Goal: Complete application form: Complete application form

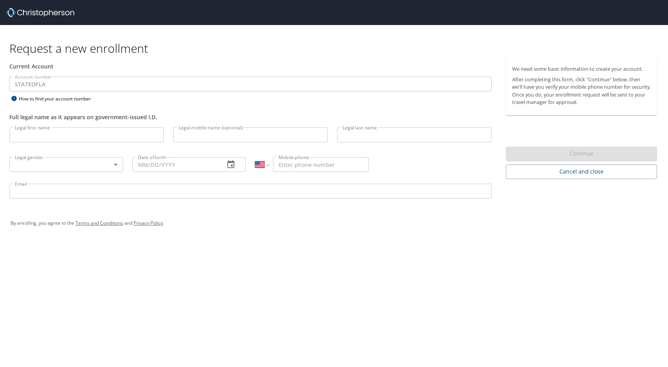
select select "US"
click at [289, 197] on input "Email" at bounding box center [250, 190] width 482 height 15
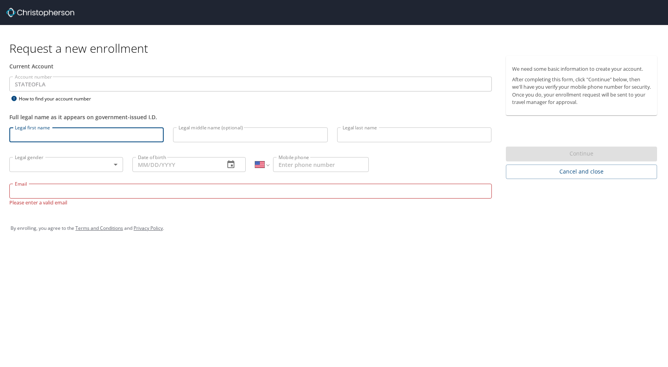
click at [28, 134] on input "Legal first name" at bounding box center [86, 134] width 154 height 15
type input "[PERSON_NAME]"
type input "1 (225) 342-9182"
type input "sandra.walsworth@ldi.la.gov"
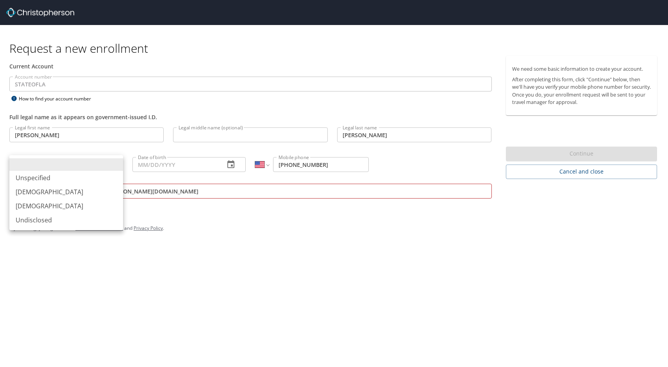
click at [18, 163] on body "Request a new enrollment Current Account Account number STATEOFLA Account numbe…" at bounding box center [334, 183] width 668 height 367
click at [33, 203] on li "[DEMOGRAPHIC_DATA]" at bounding box center [66, 206] width 114 height 14
type input "[DEMOGRAPHIC_DATA]"
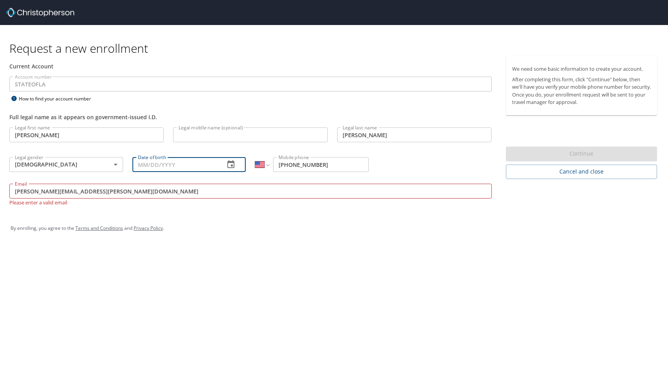
click at [156, 162] on input "Date of birth" at bounding box center [175, 164] width 86 height 15
type input "04/20/1970"
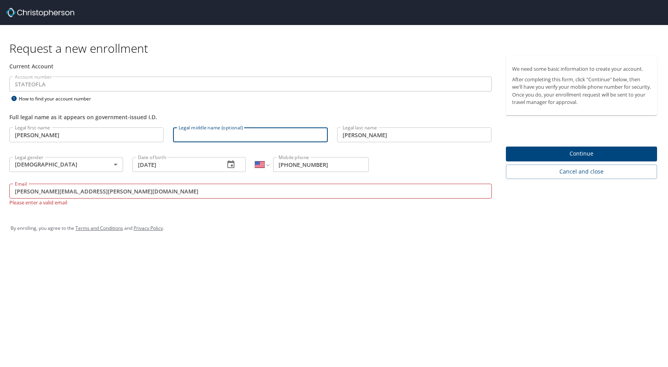
click at [186, 132] on input "Legal middle name (optional)" at bounding box center [250, 134] width 154 height 15
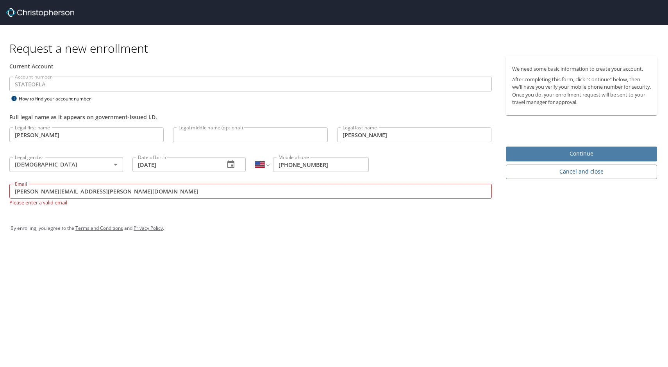
click at [590, 153] on span "Continue" at bounding box center [581, 154] width 139 height 10
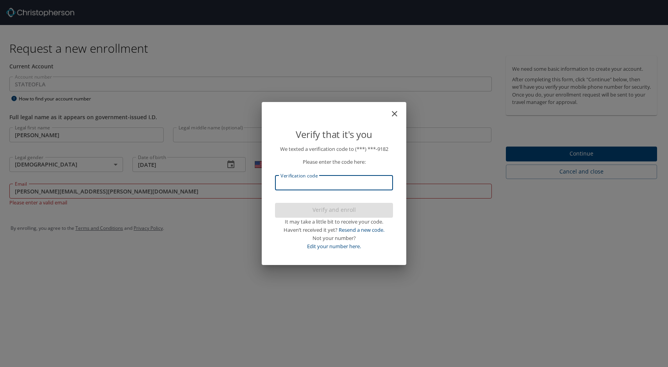
click at [293, 182] on input "Verification code" at bounding box center [334, 182] width 118 height 15
click at [344, 244] on link "Edit your number here." at bounding box center [334, 245] width 54 height 7
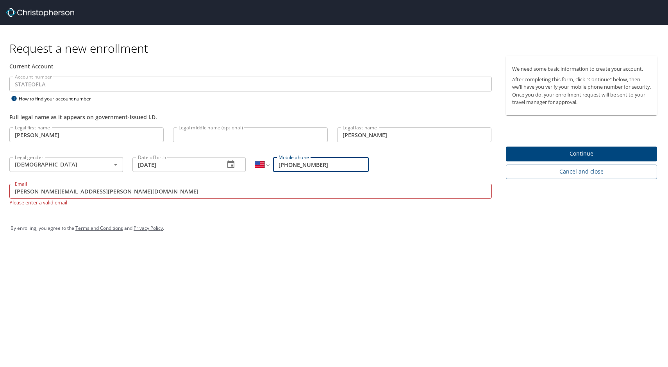
type input "1 (225) 939-1546"
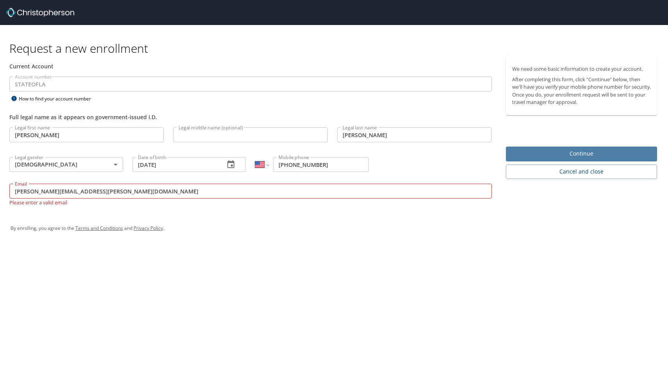
click at [594, 151] on span "Continue" at bounding box center [581, 154] width 139 height 10
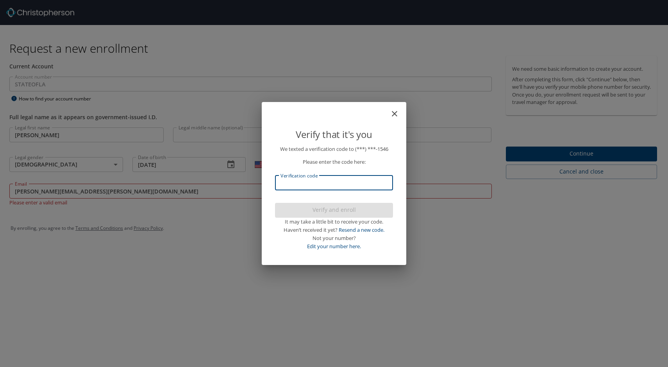
click at [288, 183] on input "Verification code" at bounding box center [334, 182] width 118 height 15
type input "845002"
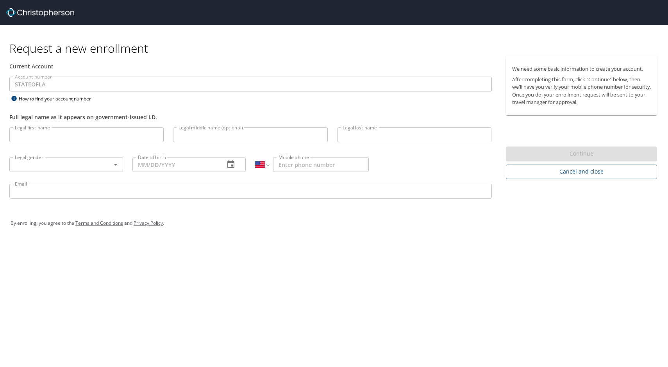
select select "US"
click at [32, 137] on input "Legal first name" at bounding box center [86, 134] width 154 height 15
type input "[PERSON_NAME]"
type input "1 (225) 342-9182"
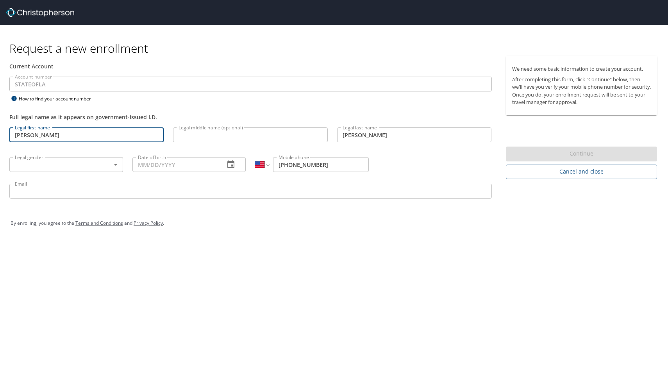
type input "sandra.walsworth@ldi.la.gov"
drag, startPoint x: 18, startPoint y: 190, endPoint x: 2, endPoint y: 190, distance: 16.4
click at [17, 190] on input "sandra.walsworth@ldi.la.gov" at bounding box center [250, 190] width 482 height 15
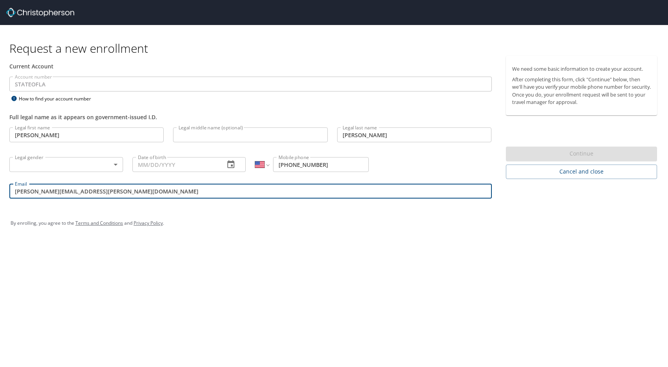
click at [16, 191] on input "sandra.walsworth@ldi.la.gov" at bounding box center [250, 190] width 482 height 15
click at [105, 190] on input "sandra.walsworth@ldi.la.gov" at bounding box center [250, 190] width 482 height 15
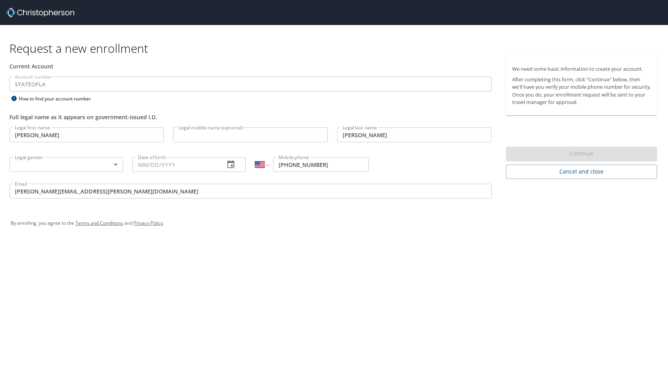
click at [335, 156] on div "International Afghanistan Åland Islands Albania Algeria American Samoa Andorra …" at bounding box center [311, 164] width 123 height 30
click at [328, 165] on input "1 (225) 342-9182" at bounding box center [321, 164] width 96 height 15
type input "1 (225) 939-1546"
click at [114, 165] on body "Request a new enrollment Current Account Account number STATEOFLA Account numbe…" at bounding box center [334, 183] width 668 height 367
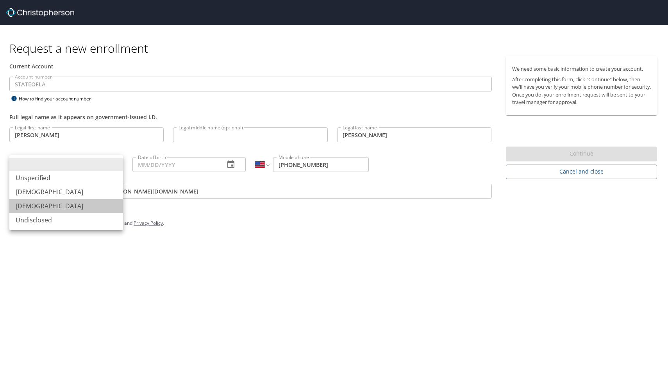
click at [36, 205] on li "[DEMOGRAPHIC_DATA]" at bounding box center [66, 206] width 114 height 14
type input "[DEMOGRAPHIC_DATA]"
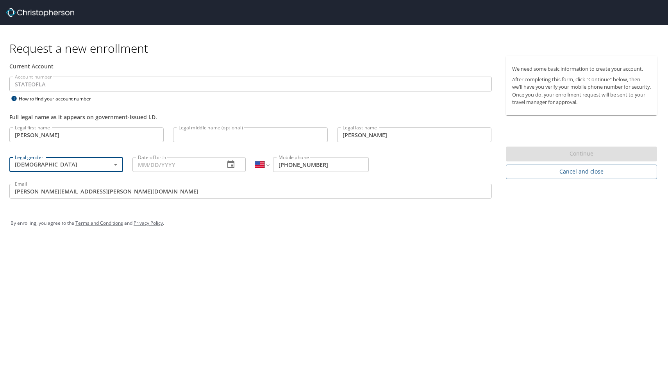
click at [146, 164] on input "Date of birth" at bounding box center [175, 164] width 86 height 15
type input "04/20/1970"
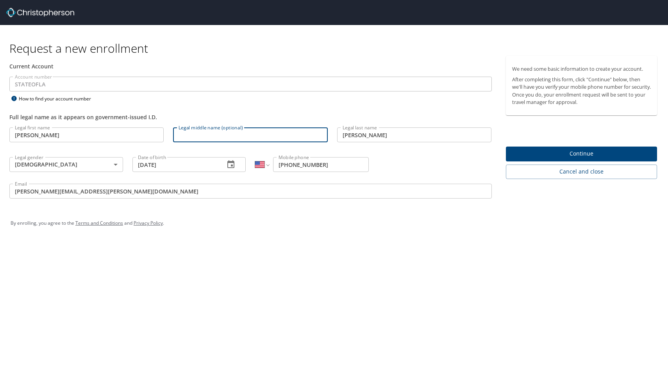
click at [226, 134] on input "Legal middle name (optional)" at bounding box center [250, 134] width 154 height 15
type input "s"
type input "S"
type input "Savage"
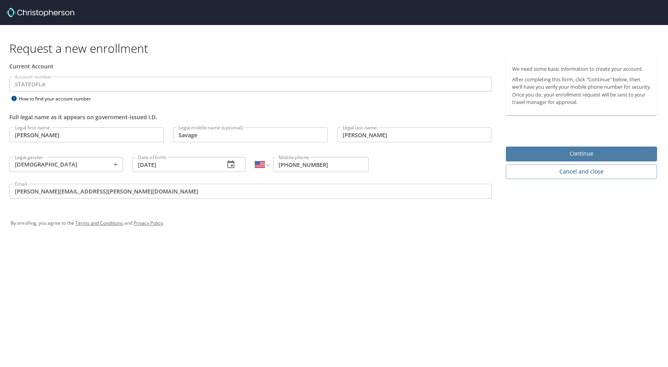
click at [583, 153] on span "Continue" at bounding box center [581, 154] width 139 height 10
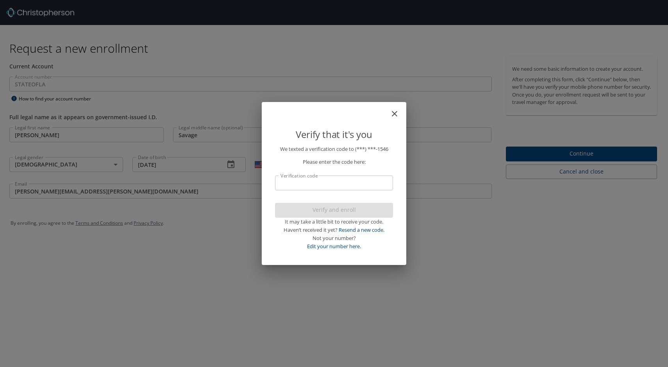
click at [287, 187] on input "Verification code" at bounding box center [334, 182] width 118 height 15
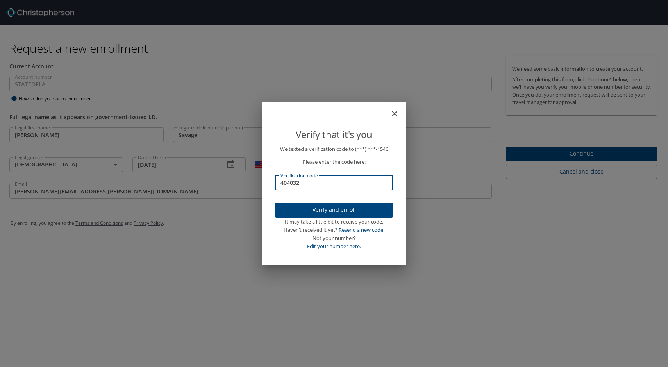
type input "404032"
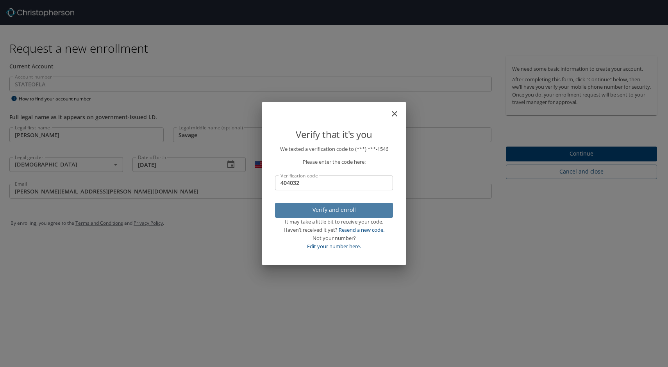
click at [340, 206] on span "Verify and enroll" at bounding box center [333, 210] width 105 height 10
click at [581, 153] on div "Verify that it's you We texted a verification code to (***) ***- 1546 Please en…" at bounding box center [334, 183] width 668 height 367
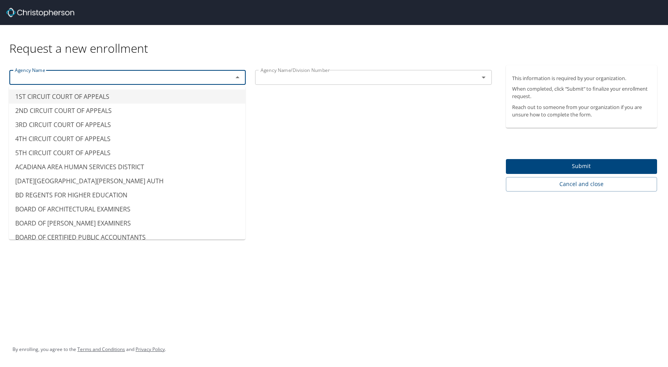
click at [24, 75] on input "text" at bounding box center [116, 77] width 208 height 10
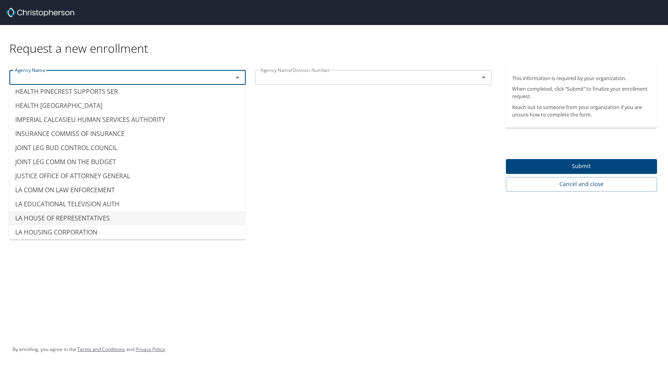
scroll to position [3162, 0]
click at [78, 127] on li "INSURANCE COMMISS OF INSURANCE" at bounding box center [127, 134] width 236 height 14
type input "INSURANCE COMMISS OF INSURANCE"
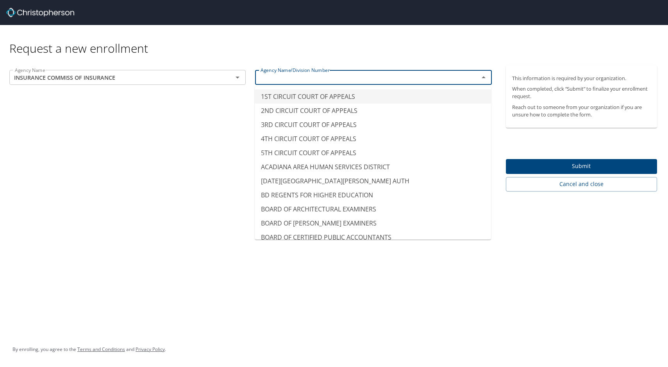
click at [276, 78] on input "text" at bounding box center [361, 77] width 208 height 10
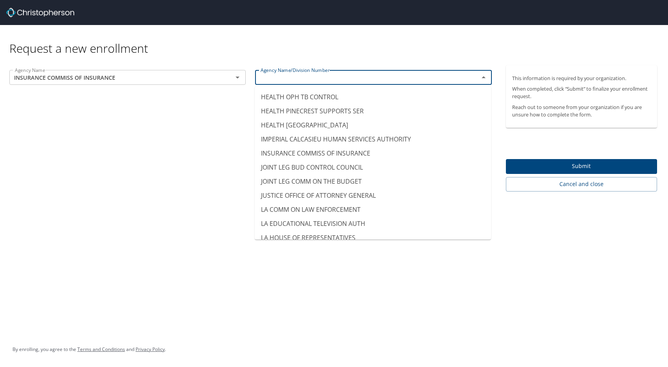
scroll to position [3123, 0]
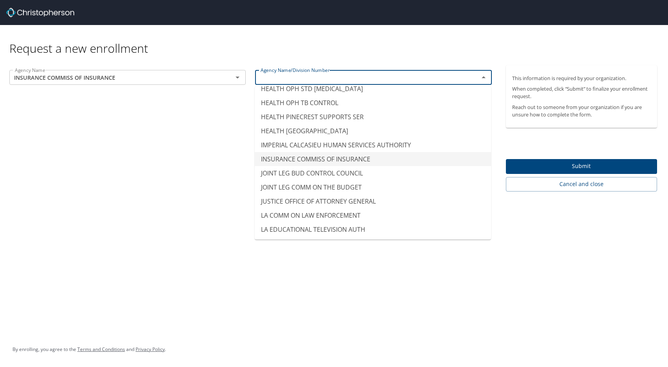
click at [301, 152] on li "INSURANCE COMMISS OF INSURANCE" at bounding box center [373, 159] width 236 height 14
type input "INSURANCE COMMISS OF INSURANCE"
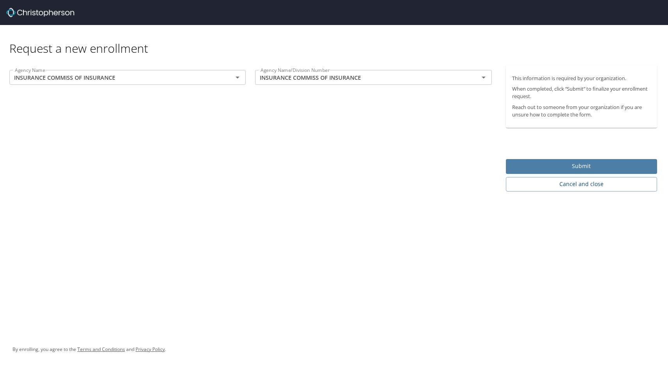
click at [585, 165] on span "Submit" at bounding box center [581, 166] width 139 height 10
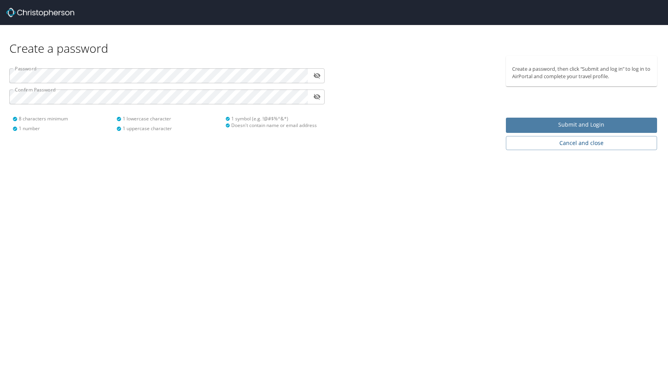
click at [573, 125] on span "Submit and Login" at bounding box center [581, 125] width 139 height 10
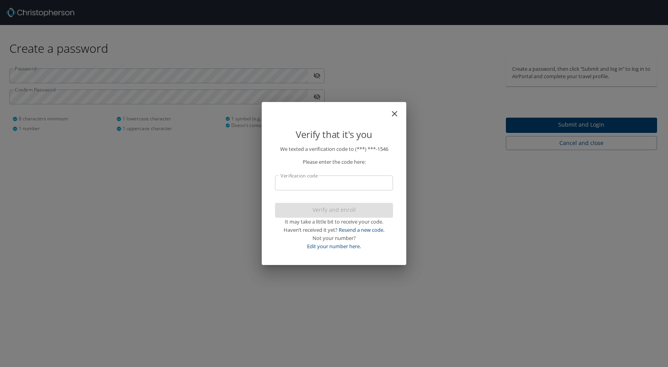
click at [288, 183] on input "Verification code" at bounding box center [334, 182] width 118 height 15
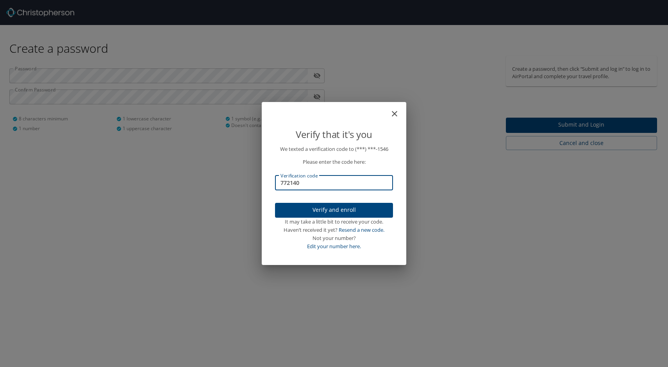
type input "772140"
click at [334, 202] on p "We texted a verification code to (***) ***- 1546 Please enter the code here: Ve…" at bounding box center [334, 197] width 118 height 105
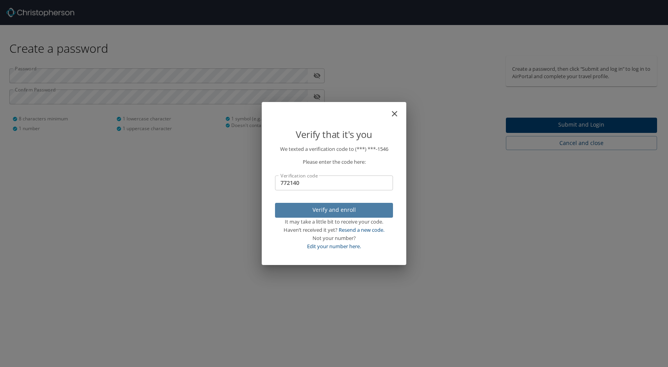
click at [336, 209] on span "Verify and enroll" at bounding box center [333, 210] width 105 height 10
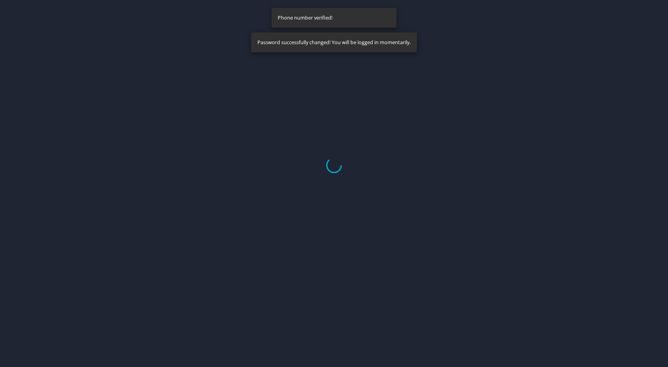
select select "US"
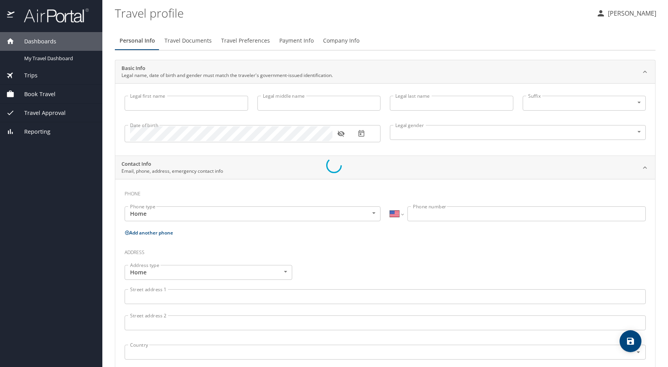
type input "[PERSON_NAME]"
type input "Savage"
type input "[PERSON_NAME]"
type input "[DEMOGRAPHIC_DATA]"
select select "US"
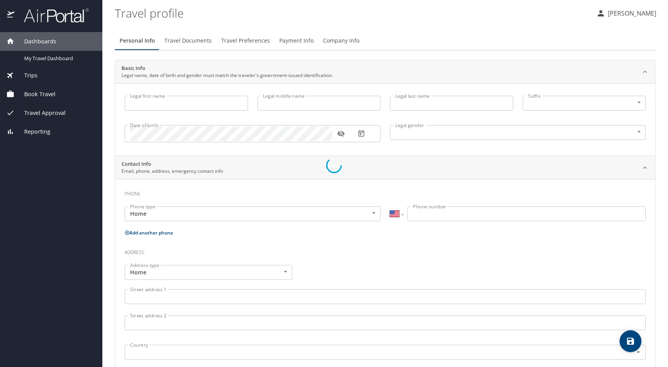
select select "US"
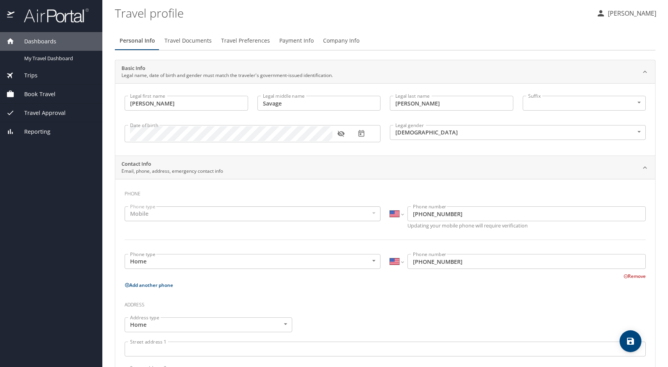
click at [144, 212] on div "Mobile" at bounding box center [253, 213] width 256 height 15
click at [137, 215] on div "Mobile" at bounding box center [253, 213] width 256 height 15
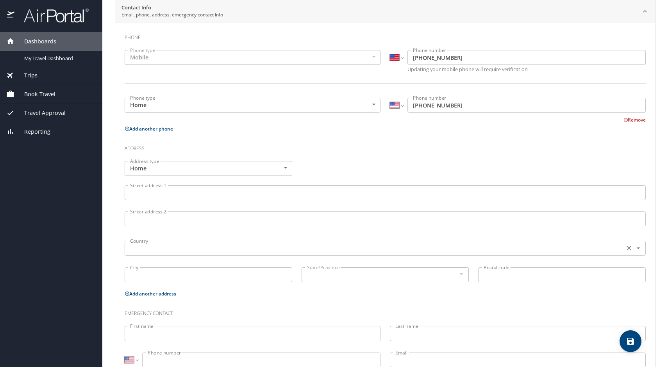
scroll to position [182, 0]
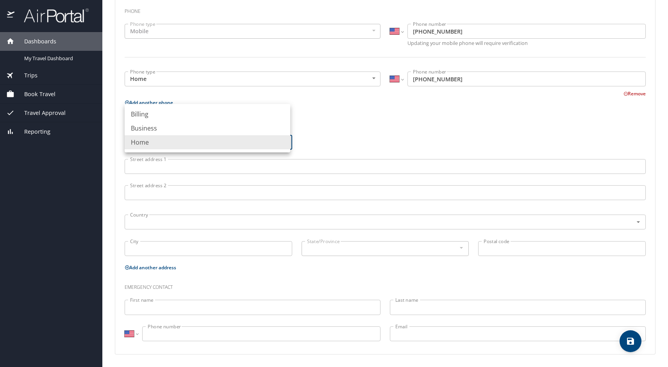
click at [157, 143] on body "Dashboards My Travel Dashboard Trips Current / Future Trips Past Trips Trips Mi…" at bounding box center [334, 183] width 668 height 367
click at [135, 143] on li "Home" at bounding box center [208, 142] width 166 height 14
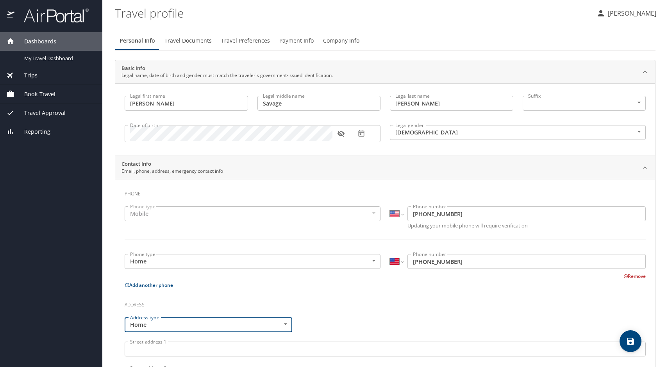
scroll to position [117, 0]
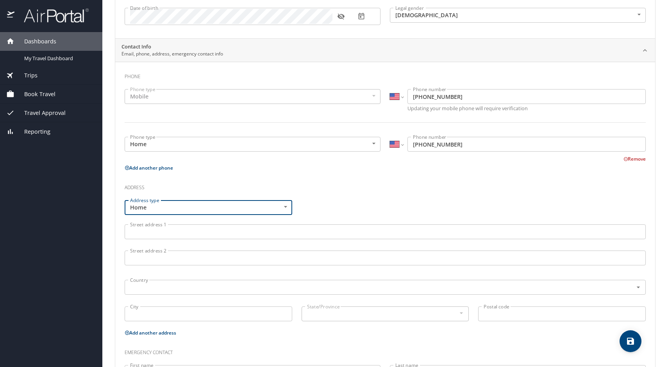
click at [135, 233] on input "Street address 1" at bounding box center [385, 231] width 521 height 15
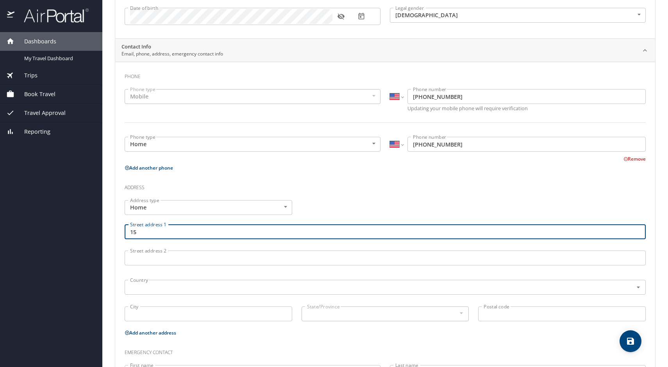
type input "1"
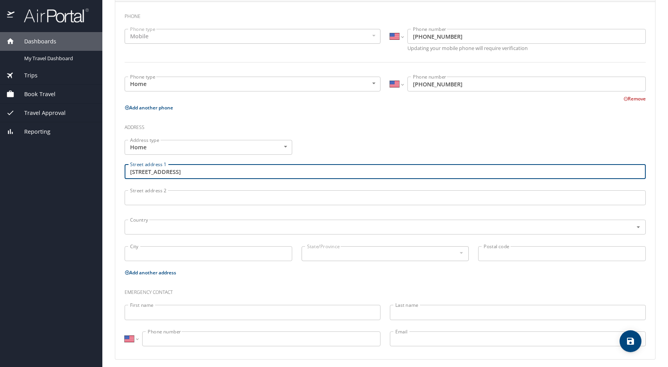
scroll to position [182, 0]
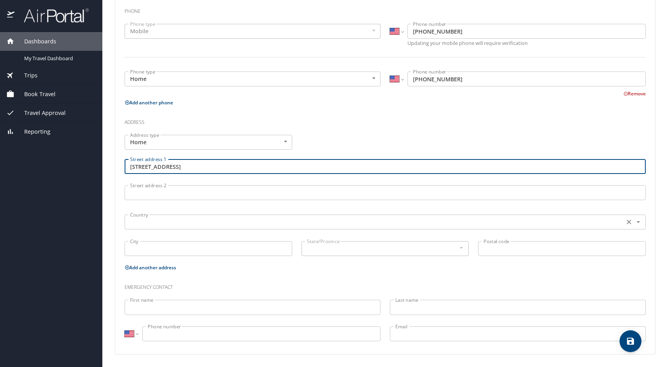
type input "[STREET_ADDRESS]"
click at [141, 221] on input "text" at bounding box center [373, 222] width 493 height 10
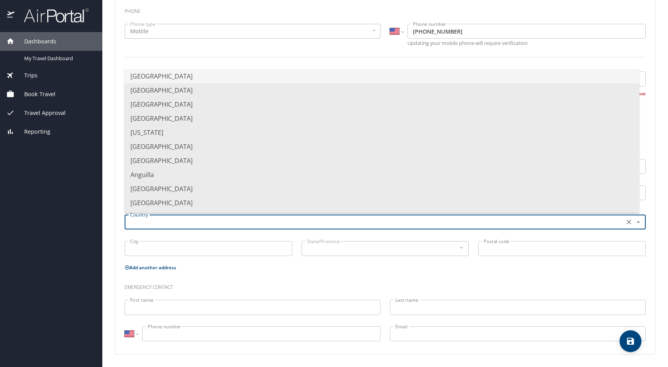
type input "[GEOGRAPHIC_DATA]"
click at [262, 251] on div "Address type Home Home Address type Street address [GEOGRAPHIC_DATA][STREET_ADD…" at bounding box center [385, 196] width 530 height 132
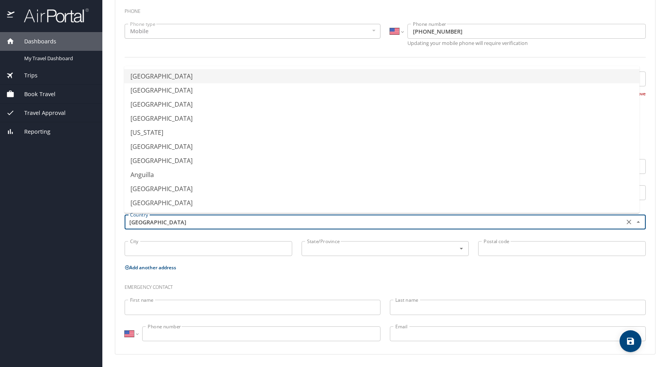
click at [222, 223] on input "[GEOGRAPHIC_DATA]" at bounding box center [373, 222] width 493 height 10
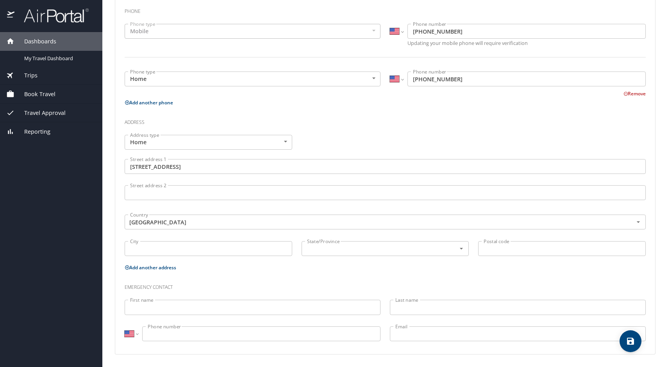
click at [199, 261] on div "[GEOGRAPHIC_DATA]" at bounding box center [208, 249] width 177 height 26
click at [160, 248] on input "City" at bounding box center [208, 248] width 167 height 15
type input "Pride"
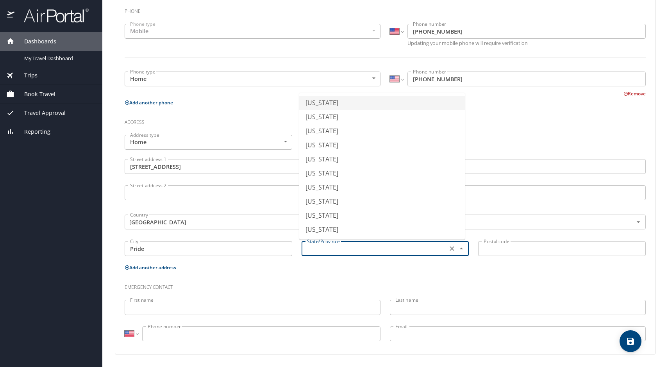
click at [319, 245] on input "text" at bounding box center [374, 248] width 140 height 10
click at [327, 200] on li "[US_STATE]" at bounding box center [382, 199] width 166 height 14
type input "[US_STATE]"
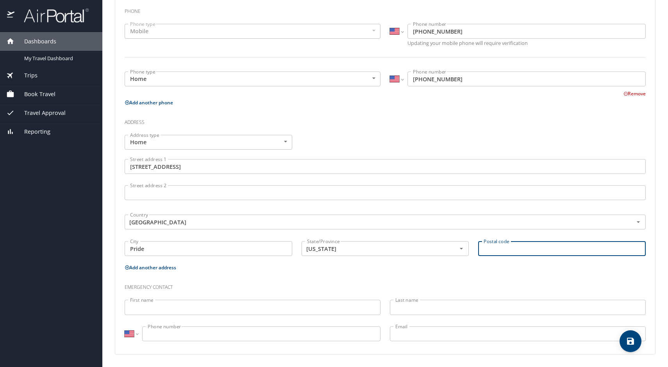
click at [494, 250] on input "Postal code" at bounding box center [561, 248] width 167 height 15
type input "70770"
click at [142, 309] on input "First name" at bounding box center [253, 306] width 256 height 15
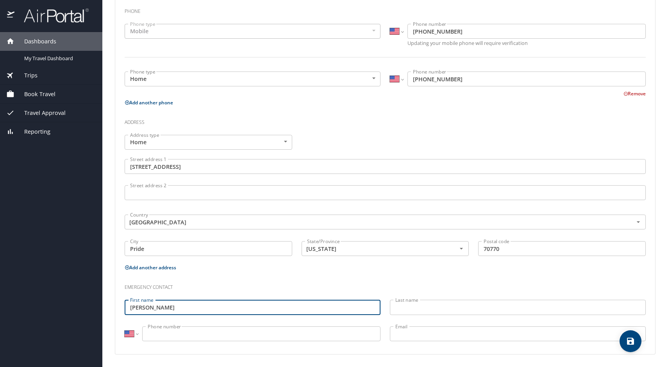
type input "[PERSON_NAME]"
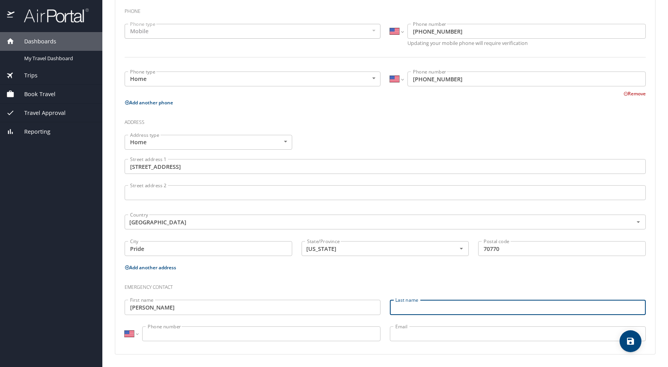
click at [404, 310] on input "Last name" at bounding box center [518, 306] width 256 height 15
type input "S"
type input "Shgell"
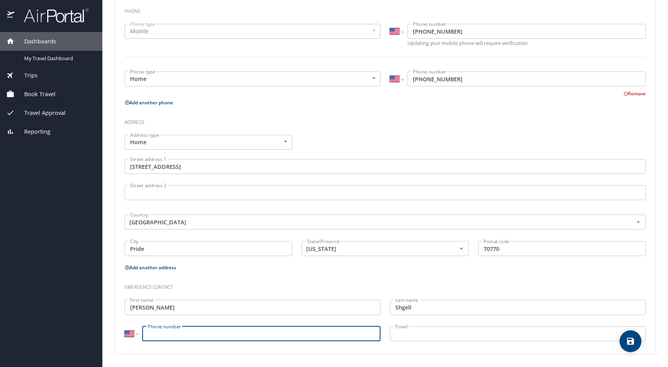
click at [169, 337] on input "Phone number" at bounding box center [261, 333] width 238 height 15
type input "[PHONE_NUMBER]"
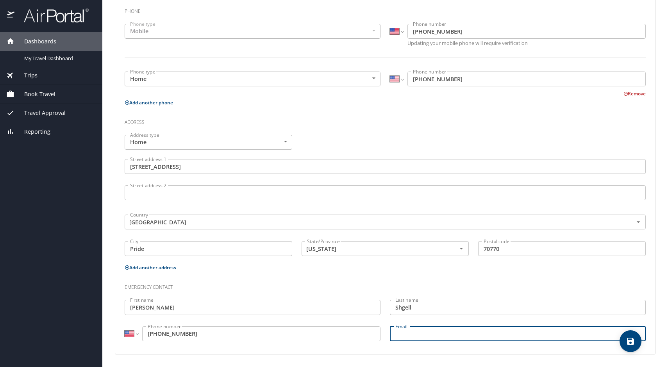
click at [398, 330] on input "Email" at bounding box center [518, 333] width 256 height 15
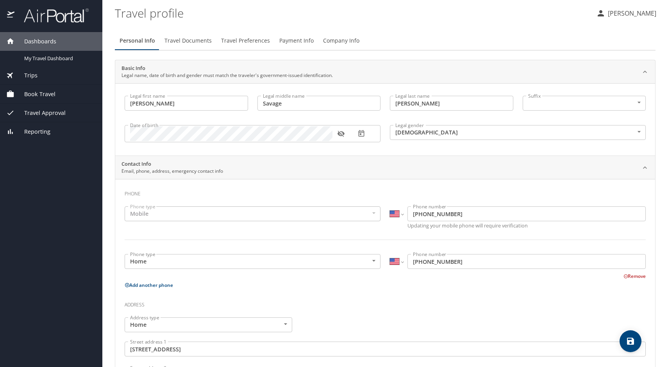
scroll to position [182, 0]
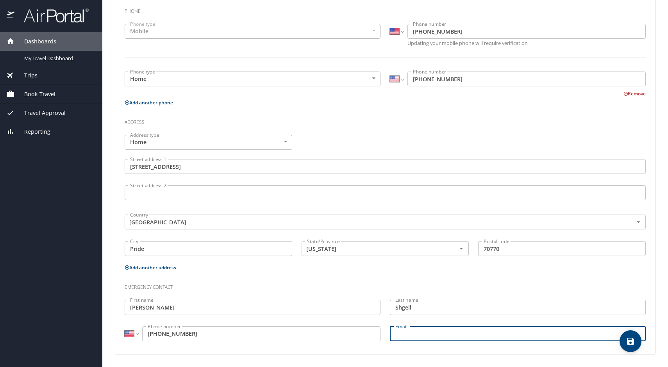
click at [410, 327] on input "Email" at bounding box center [518, 333] width 256 height 15
drag, startPoint x: 631, startPoint y: 342, endPoint x: 535, endPoint y: 342, distance: 95.3
click at [535, 342] on p at bounding box center [518, 342] width 256 height 2
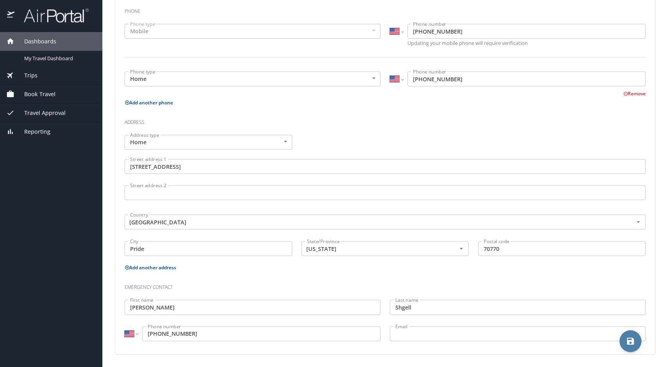
click at [629, 338] on icon "save" at bounding box center [630, 340] width 7 height 7
select select "US"
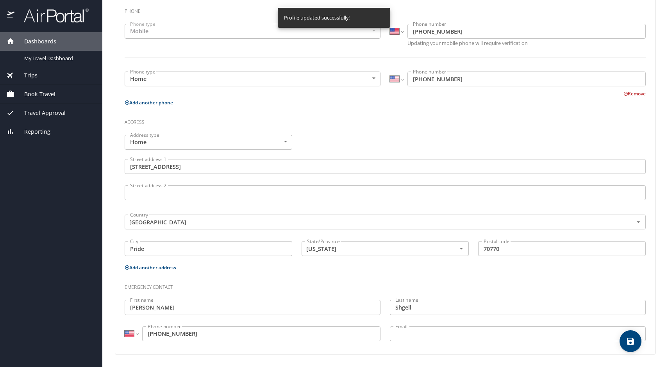
select select "US"
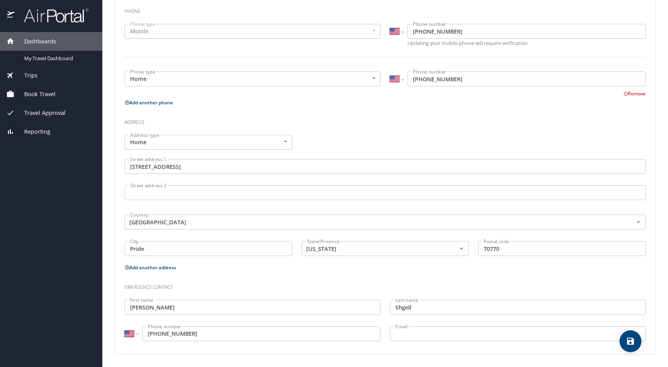
click at [34, 91] on span "Book Travel" at bounding box center [34, 94] width 41 height 9
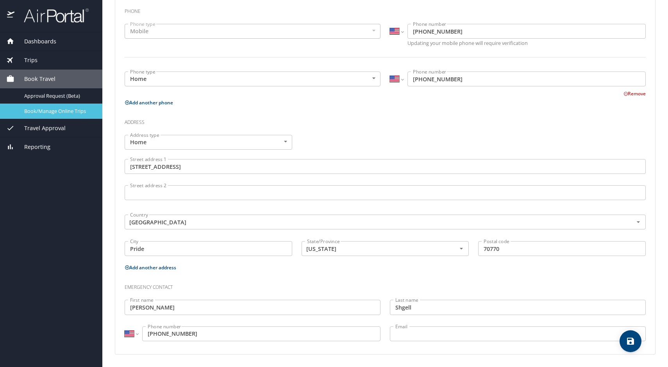
click at [29, 109] on span "Book/Manage Online Trips" at bounding box center [58, 110] width 69 height 7
